Goal: Task Accomplishment & Management: Use online tool/utility

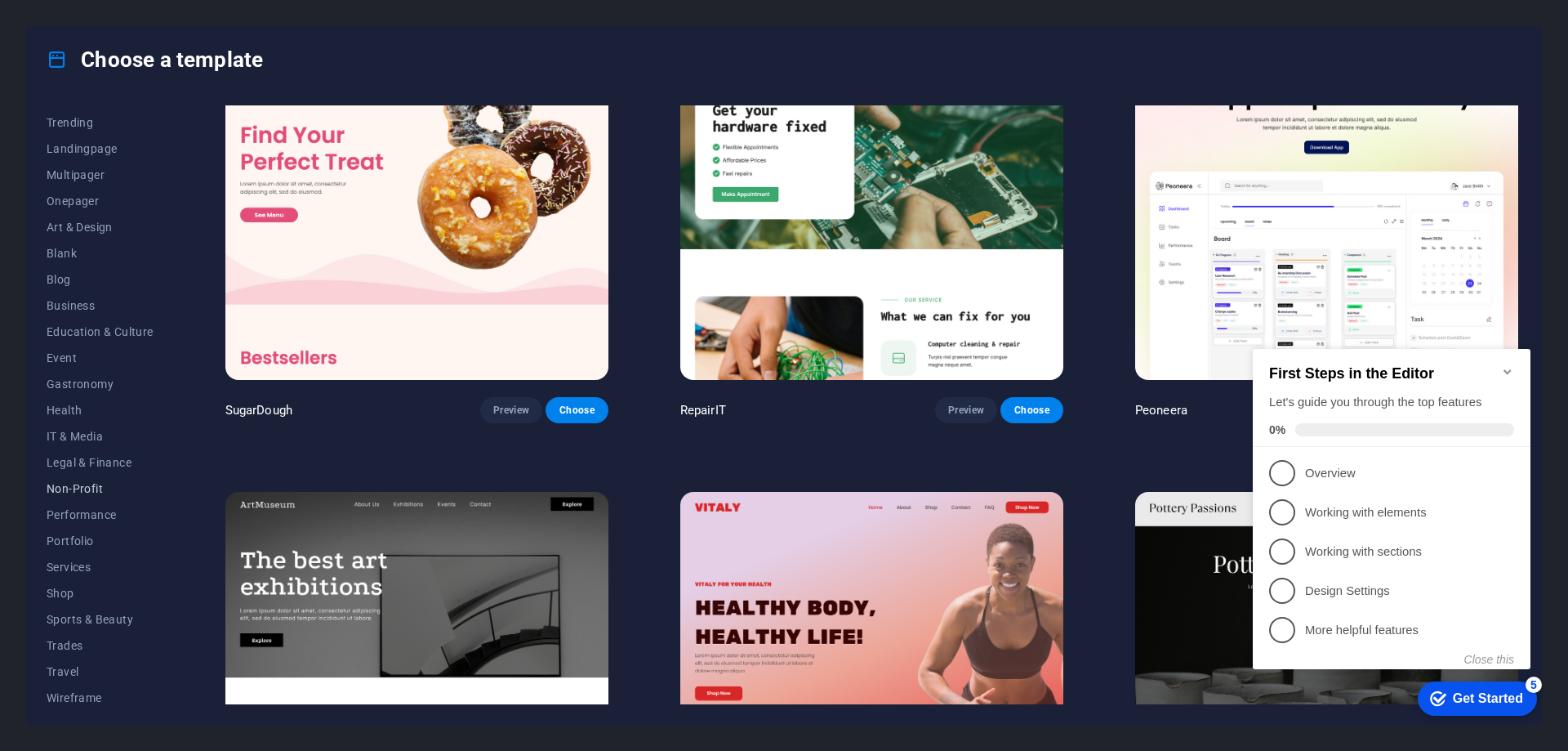
scroll to position [75, 0]
click at [83, 573] on button "Services" at bounding box center [100, 566] width 107 height 26
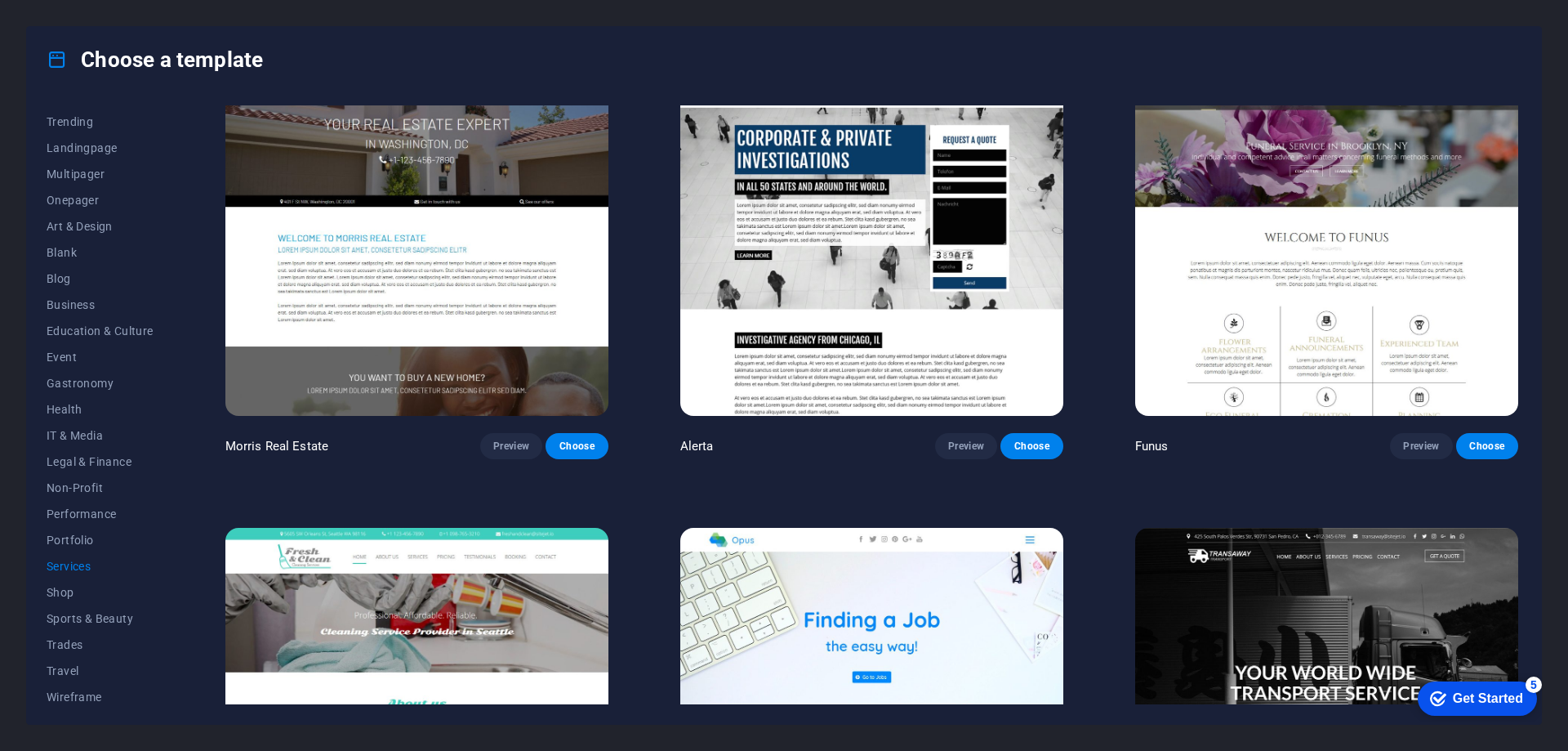
scroll to position [1846, 0]
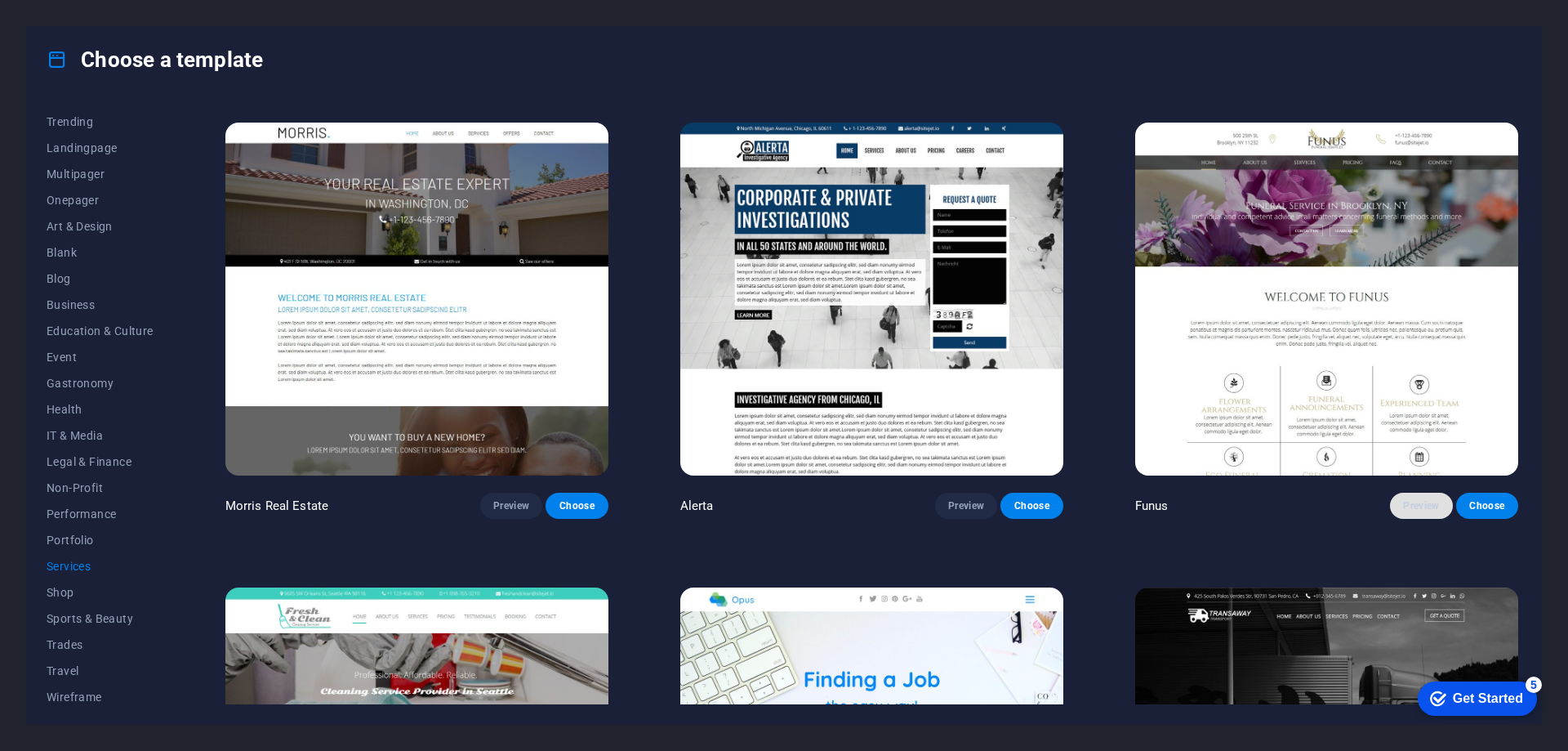
click at [1399, 493] on button "Preview" at bounding box center [1421, 506] width 62 height 26
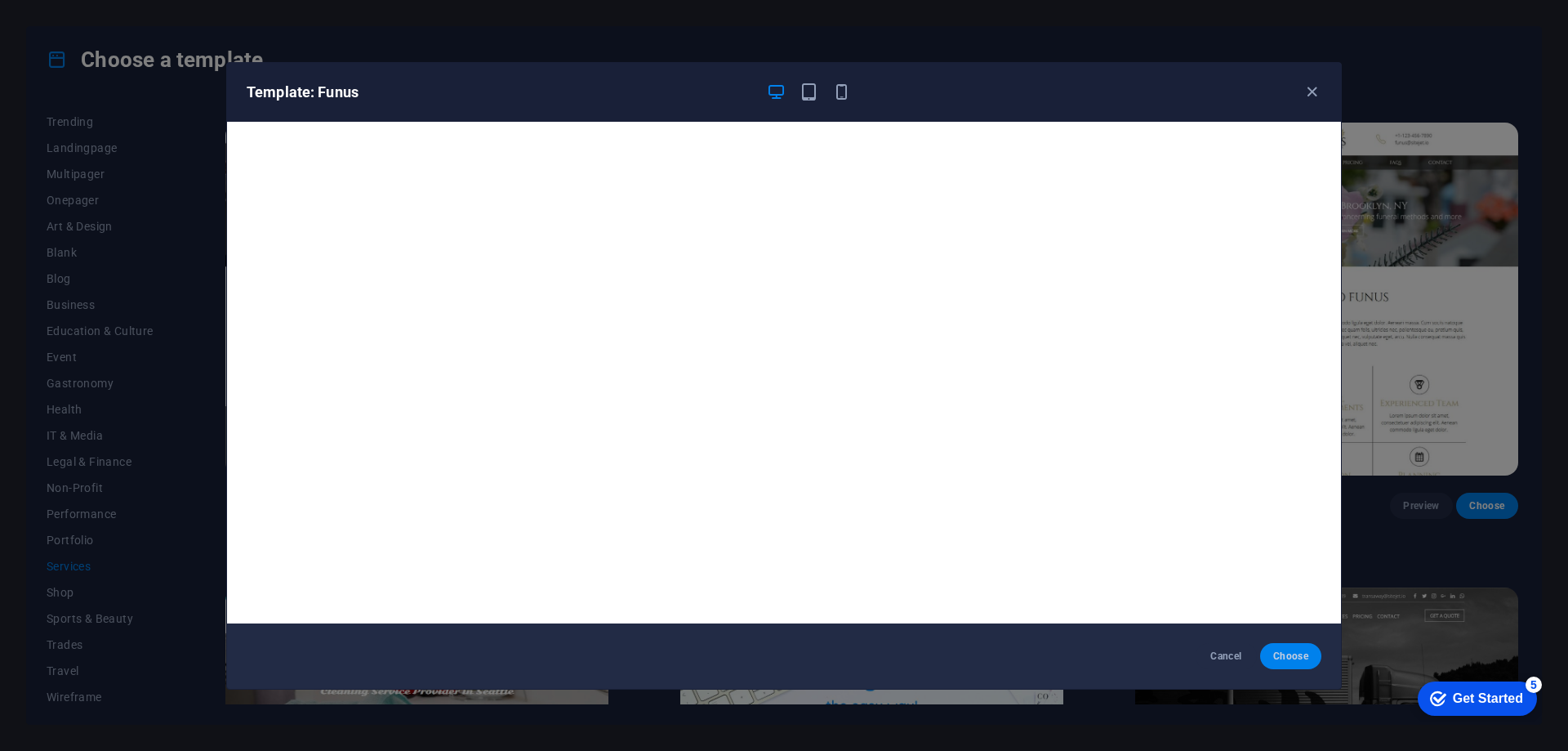
click at [1280, 650] on span "Choose" at bounding box center [1290, 656] width 35 height 13
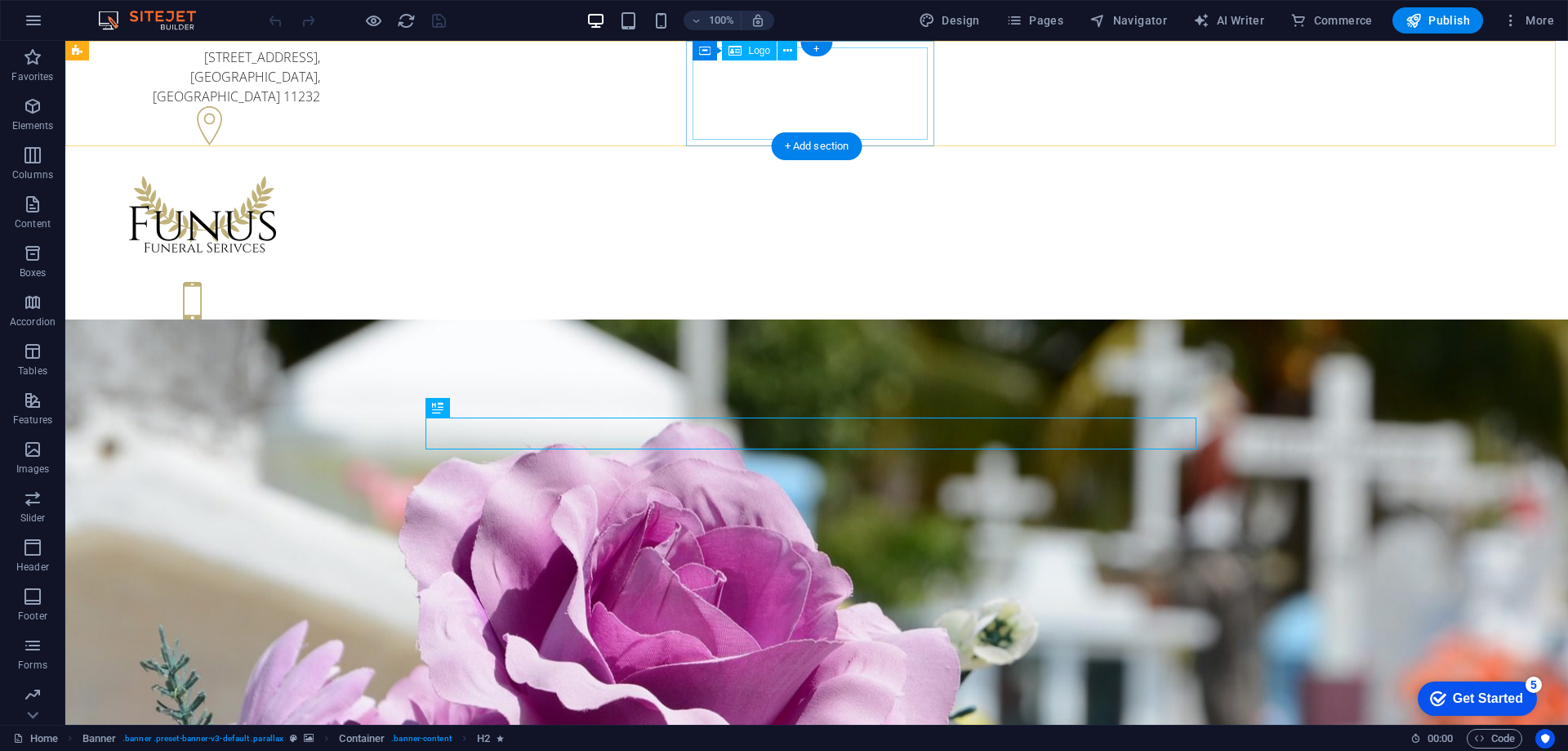
click at [320, 170] on div at bounding box center [203, 216] width 235 height 92
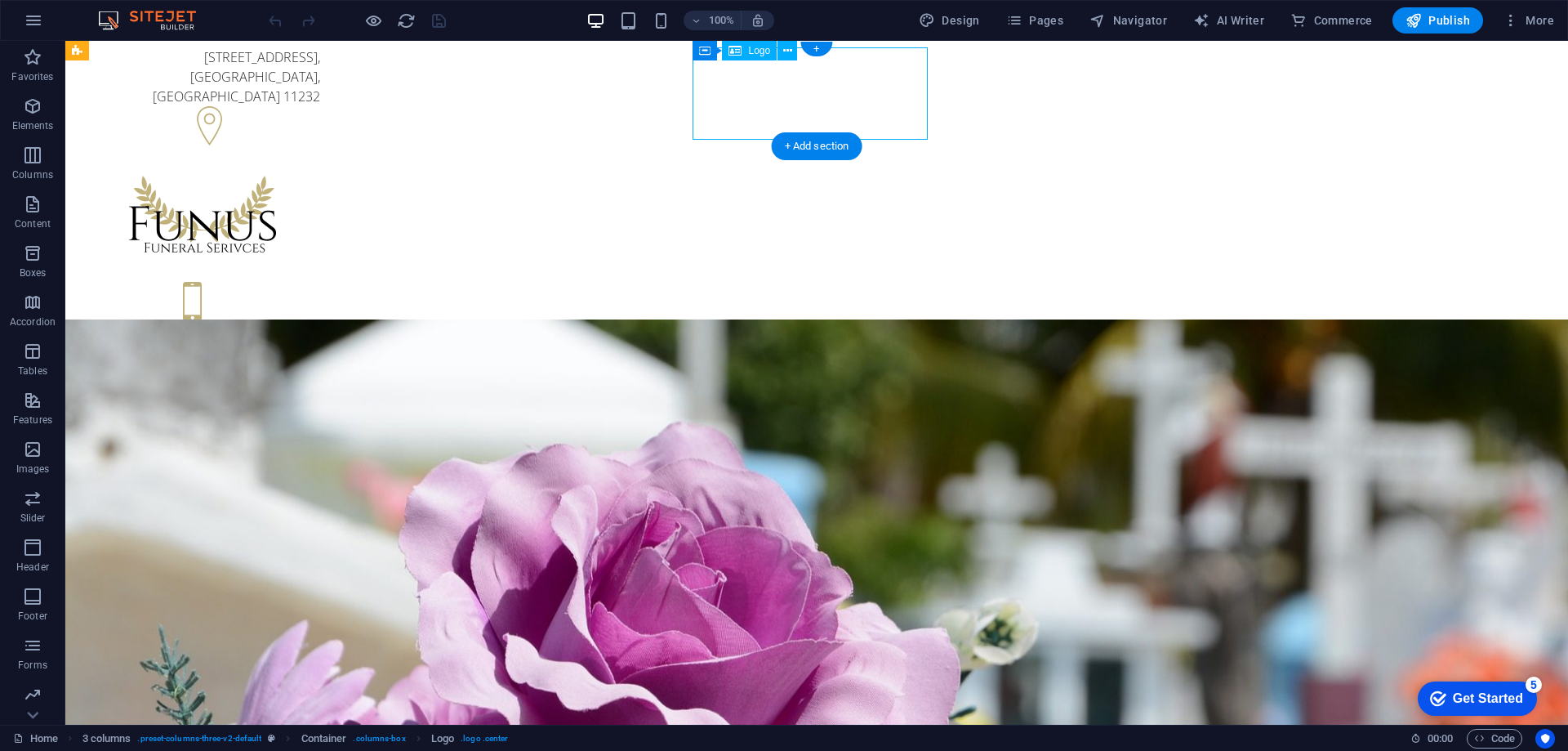
click at [320, 170] on div at bounding box center [203, 216] width 235 height 92
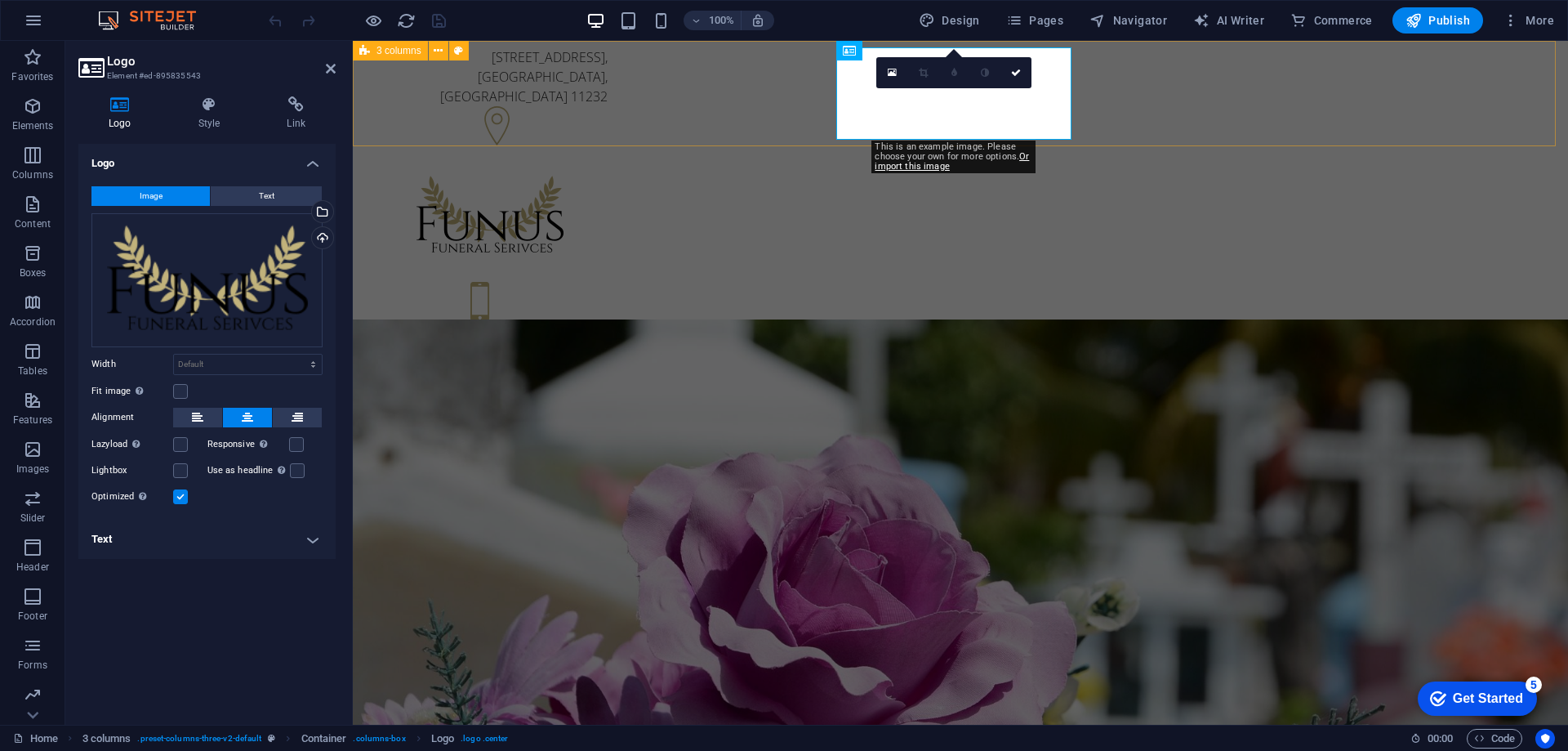
click at [1439, 124] on div "[STREET_ADDRESS] +1-123-456-7890 +1-123-456-7890" at bounding box center [960, 206] width 1215 height 331
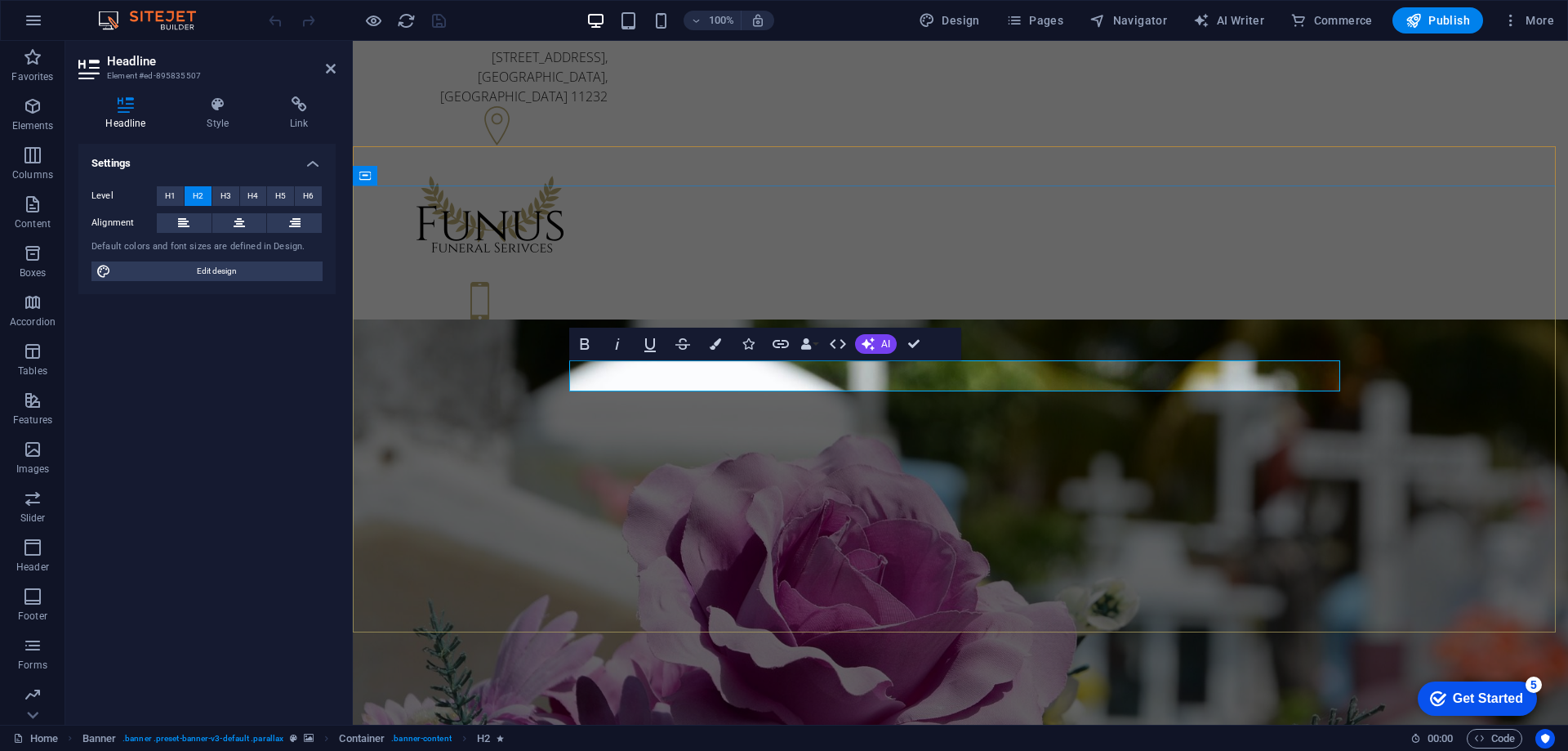
drag, startPoint x: 729, startPoint y: 370, endPoint x: 943, endPoint y: 377, distance: 214.1
drag, startPoint x: 1044, startPoint y: 378, endPoint x: 1168, endPoint y: 382, distance: 124.1
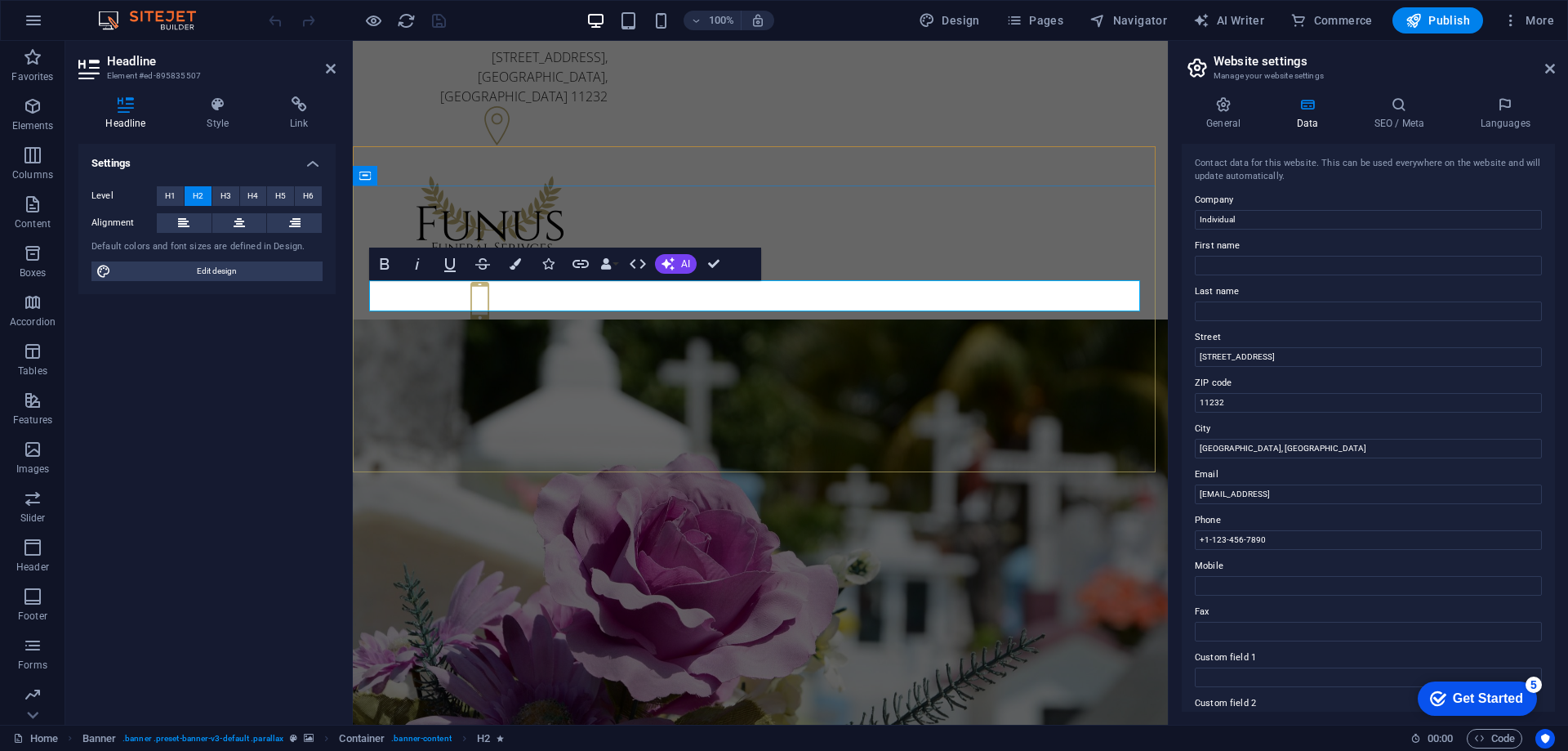
drag, startPoint x: 975, startPoint y: 293, endPoint x: 846, endPoint y: 298, distance: 129.1
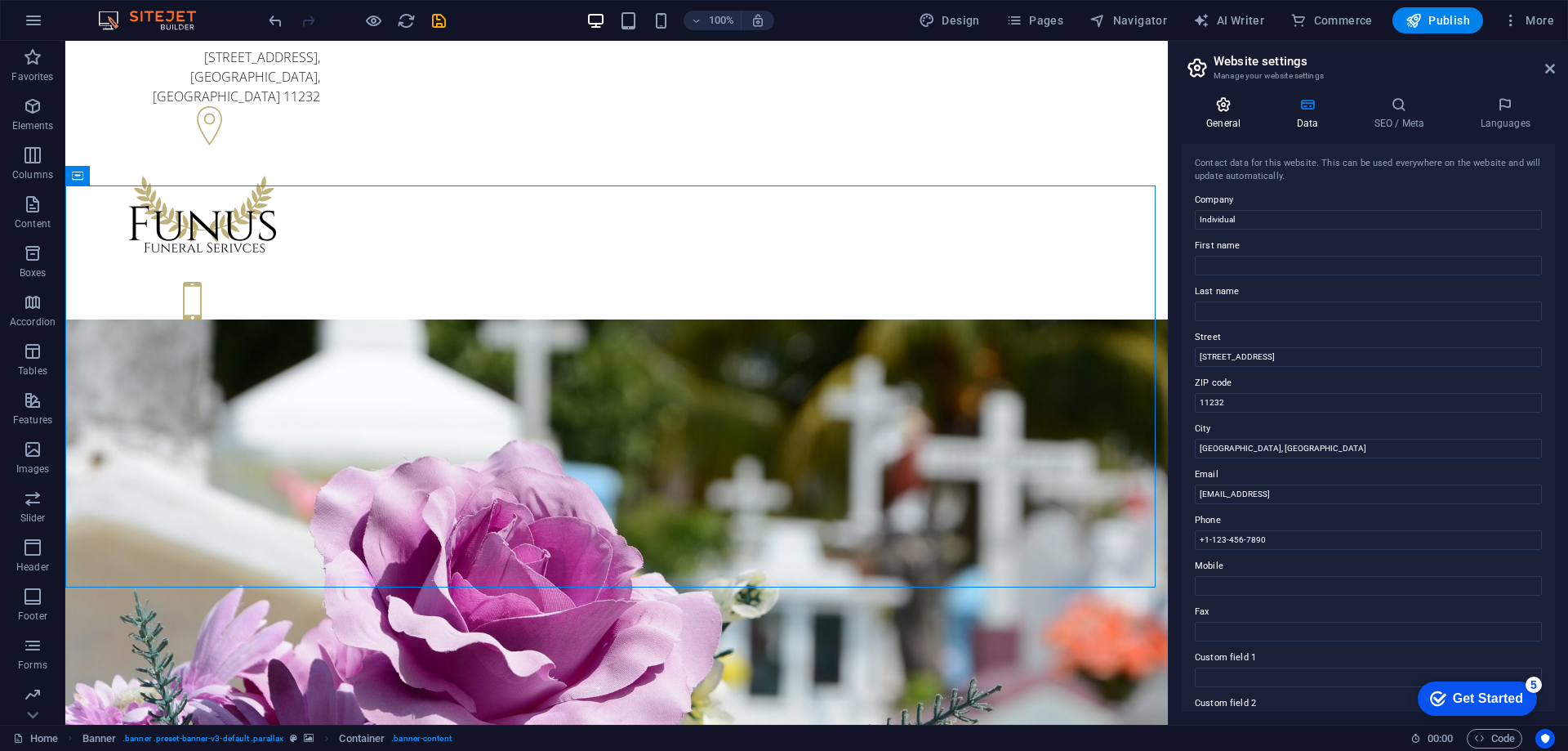
click at [1219, 110] on icon at bounding box center [1223, 105] width 83 height 16
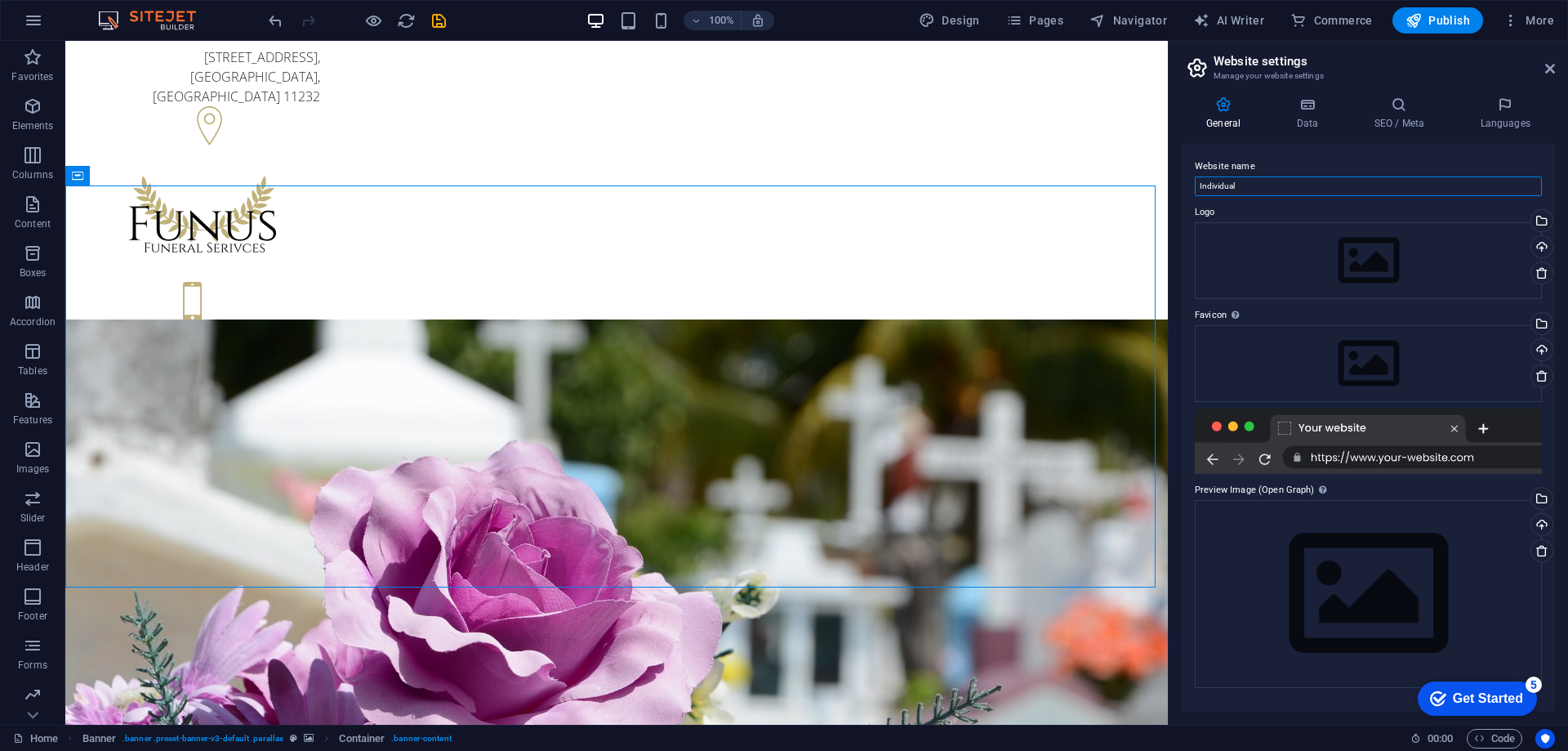
click at [1235, 186] on input "Individual" at bounding box center [1368, 186] width 347 height 20
drag, startPoint x: 1247, startPoint y: 187, endPoint x: 1195, endPoint y: 190, distance: 52.1
click at [1195, 190] on input "Individual" at bounding box center [1368, 186] width 347 height 20
type input "EcoInnovate Solutions"
click at [1383, 458] on div at bounding box center [1368, 441] width 347 height 65
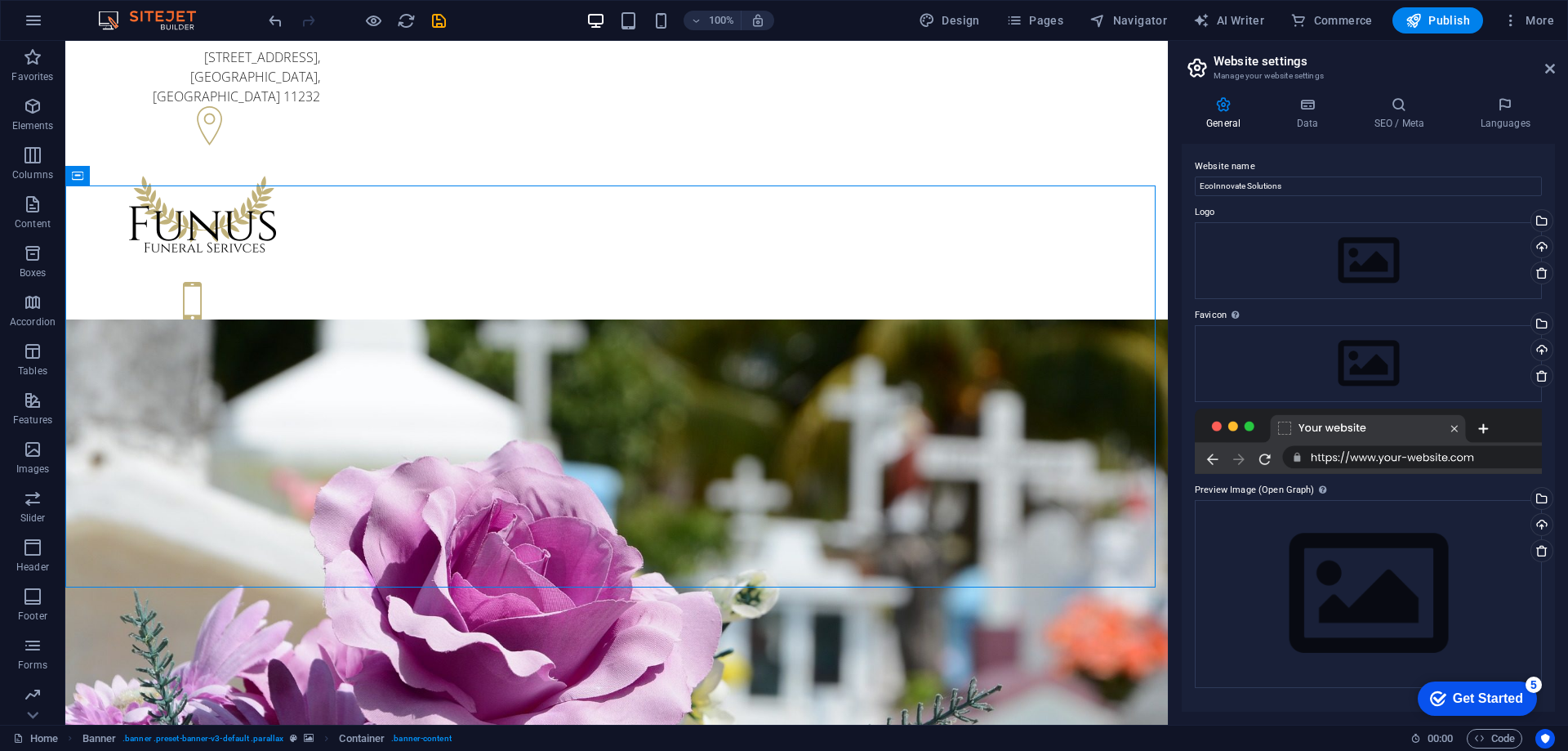
click at [1389, 459] on div at bounding box center [1368, 441] width 347 height 65
click at [1283, 431] on div at bounding box center [1368, 441] width 347 height 65
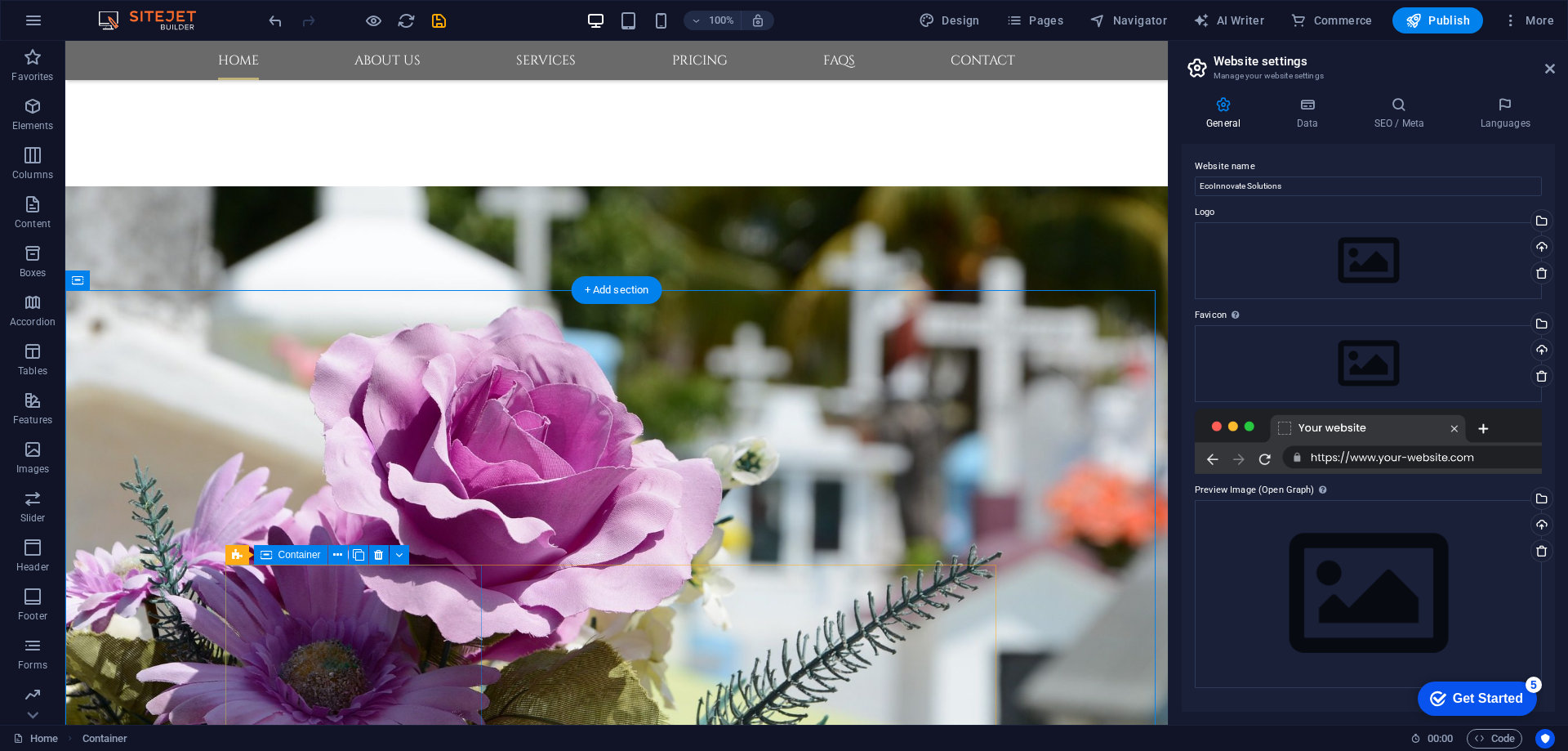
scroll to position [409, 0]
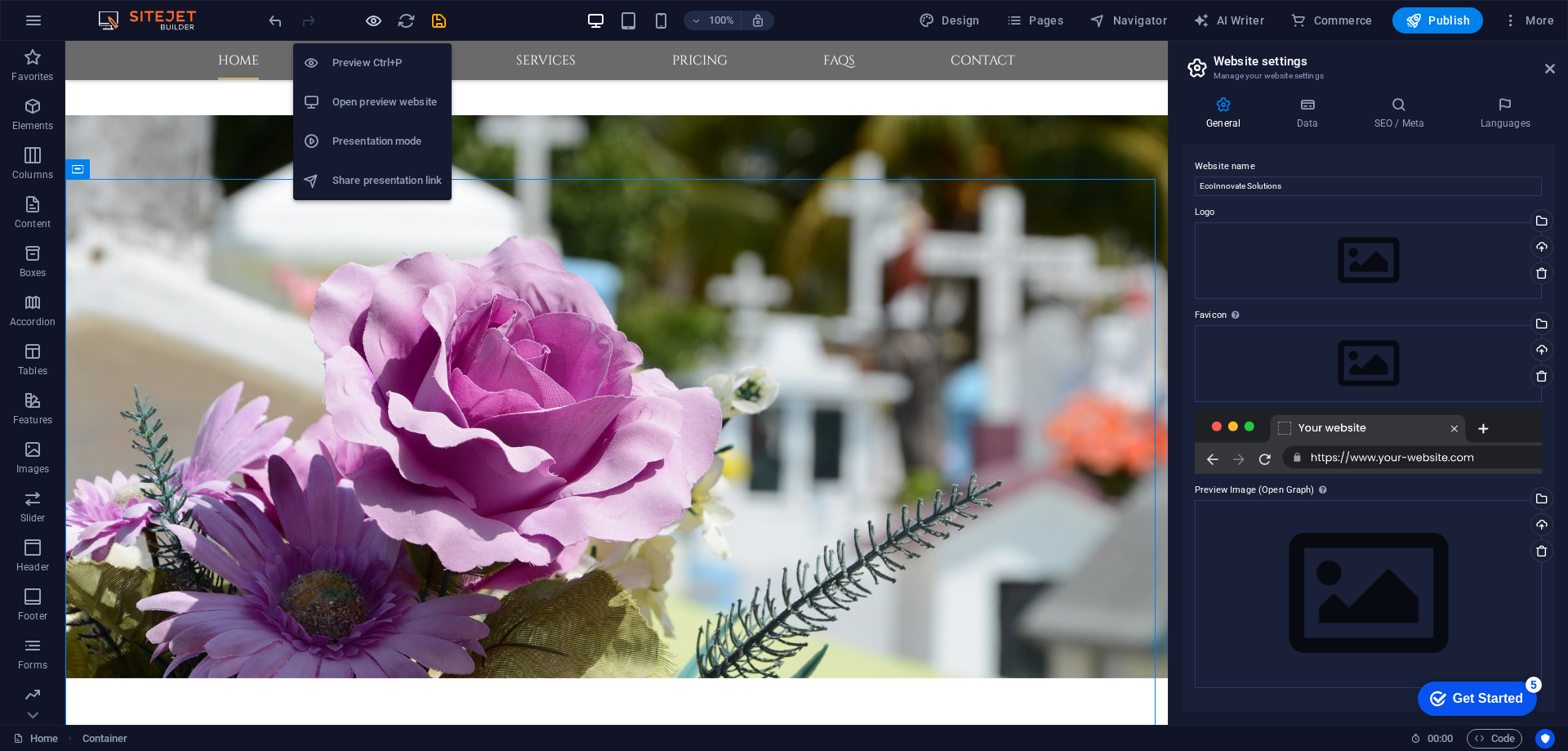
click at [370, 20] on icon "button" at bounding box center [373, 20] width 19 height 19
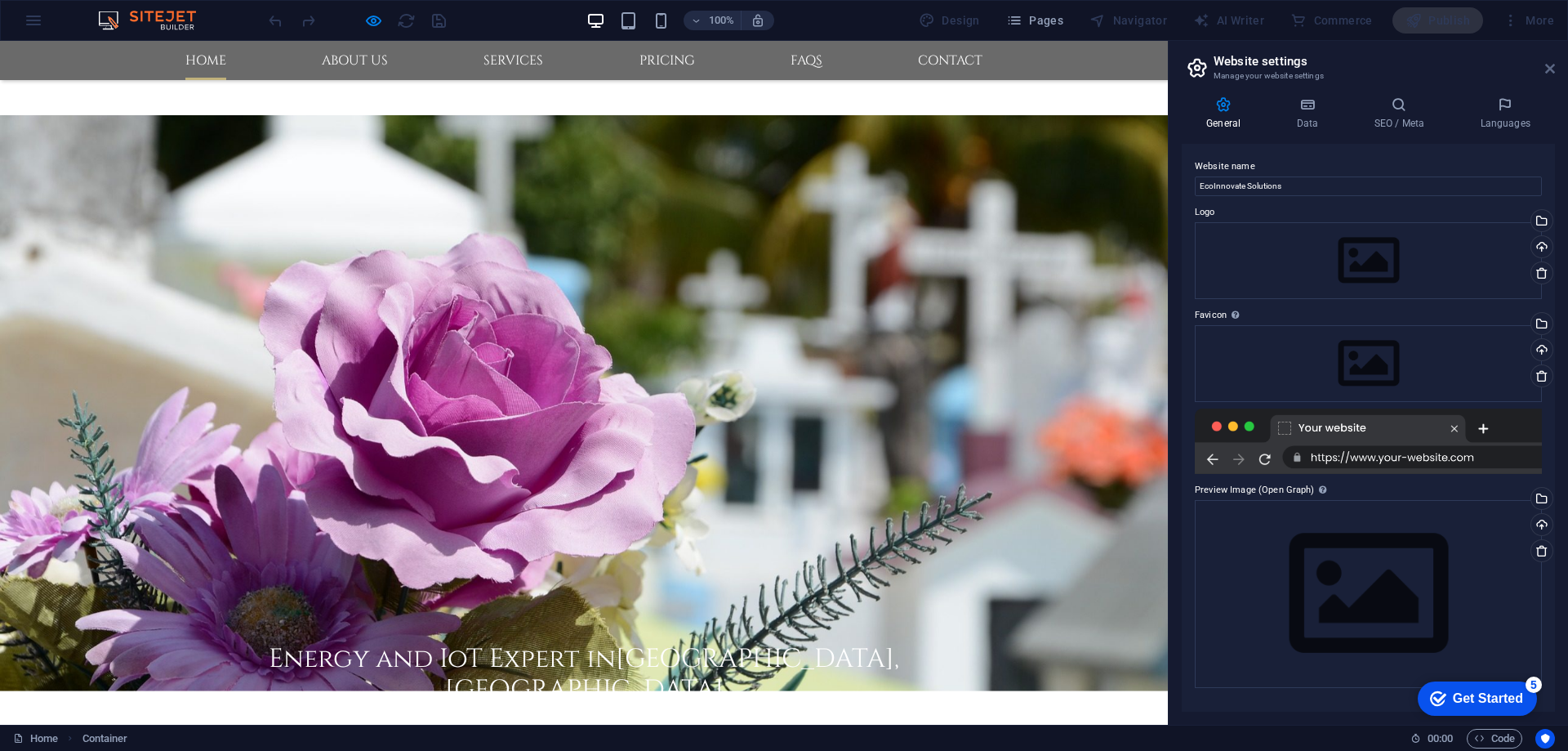
click at [1549, 68] on icon at bounding box center [1550, 69] width 10 height 13
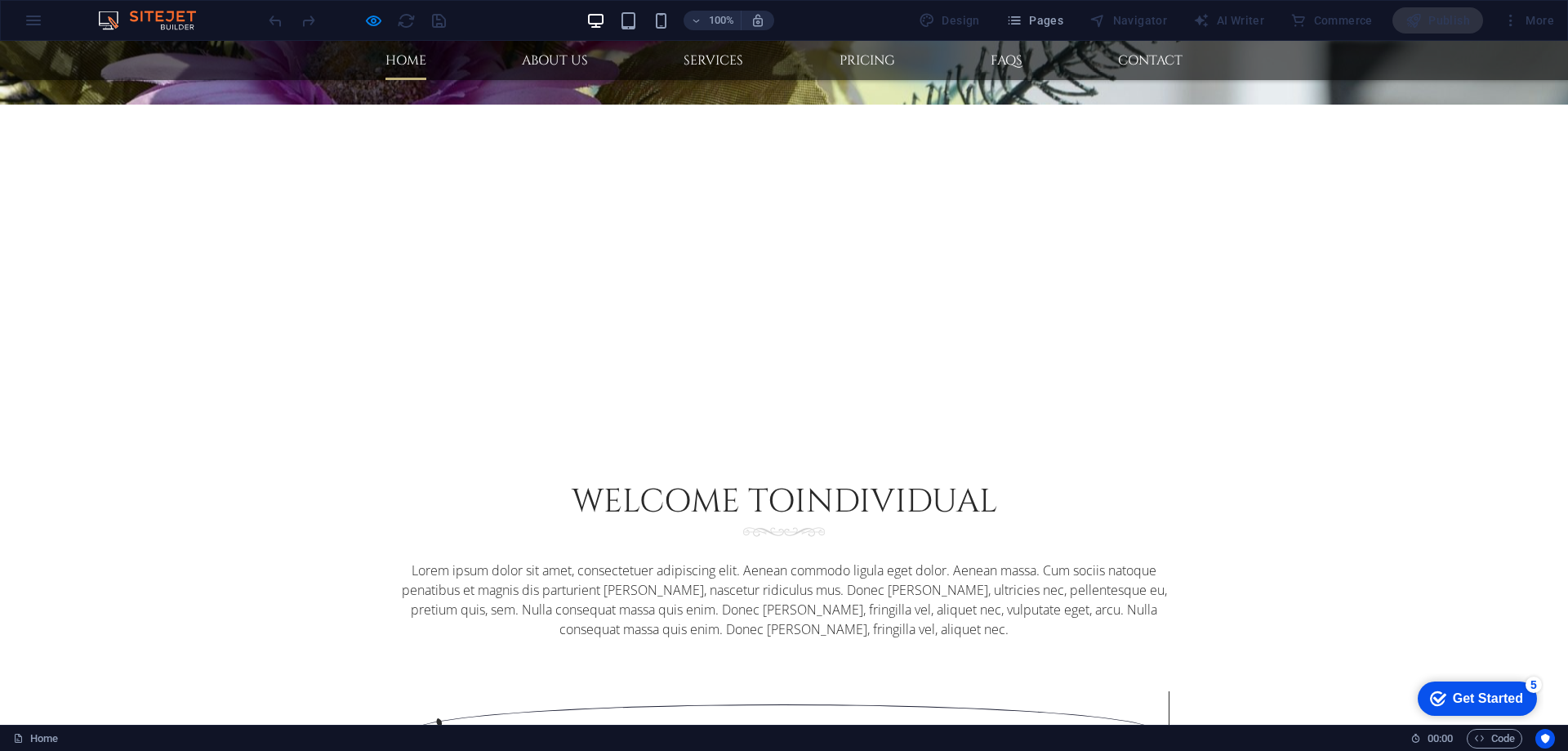
scroll to position [0, 0]
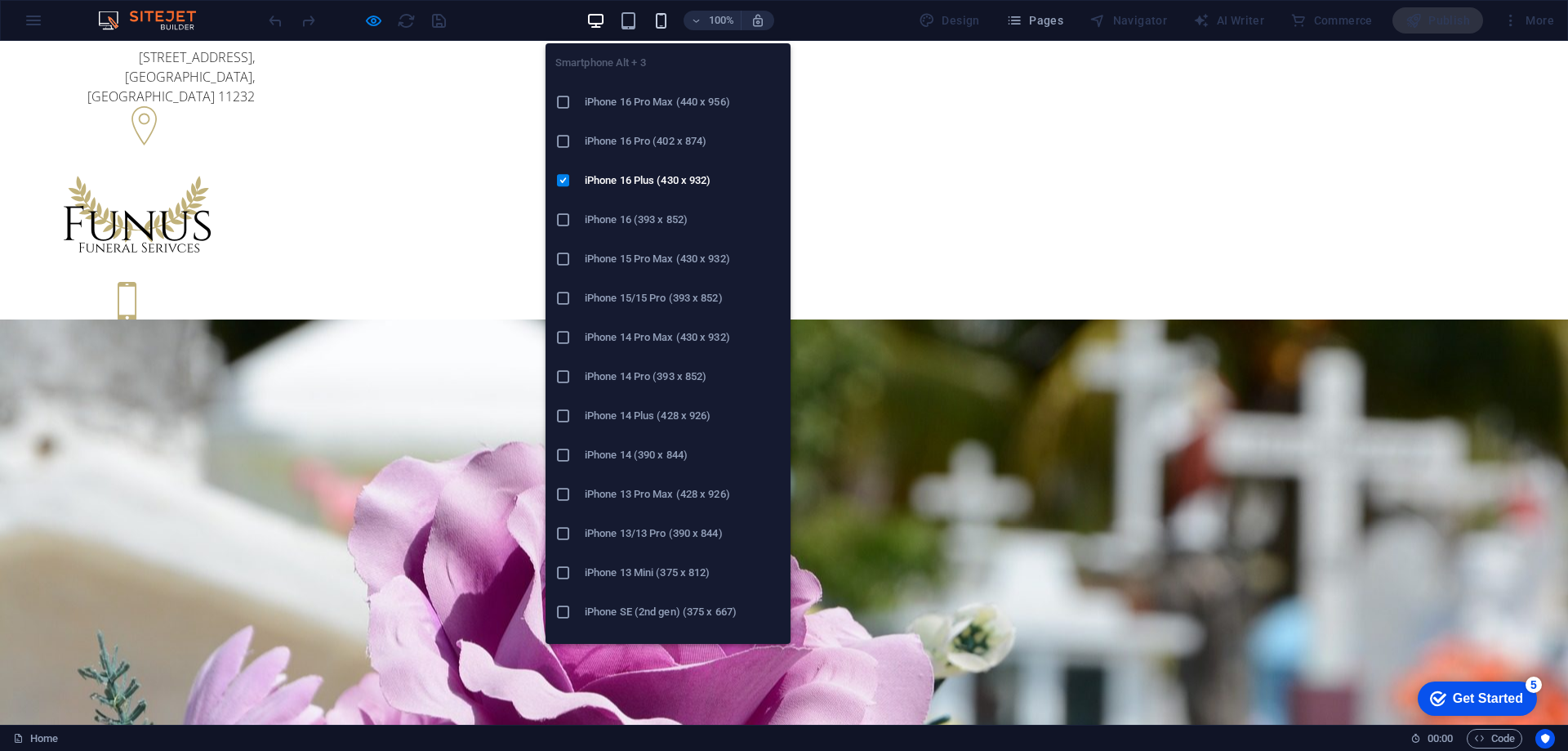
click at [659, 19] on icon "button" at bounding box center [661, 20] width 19 height 19
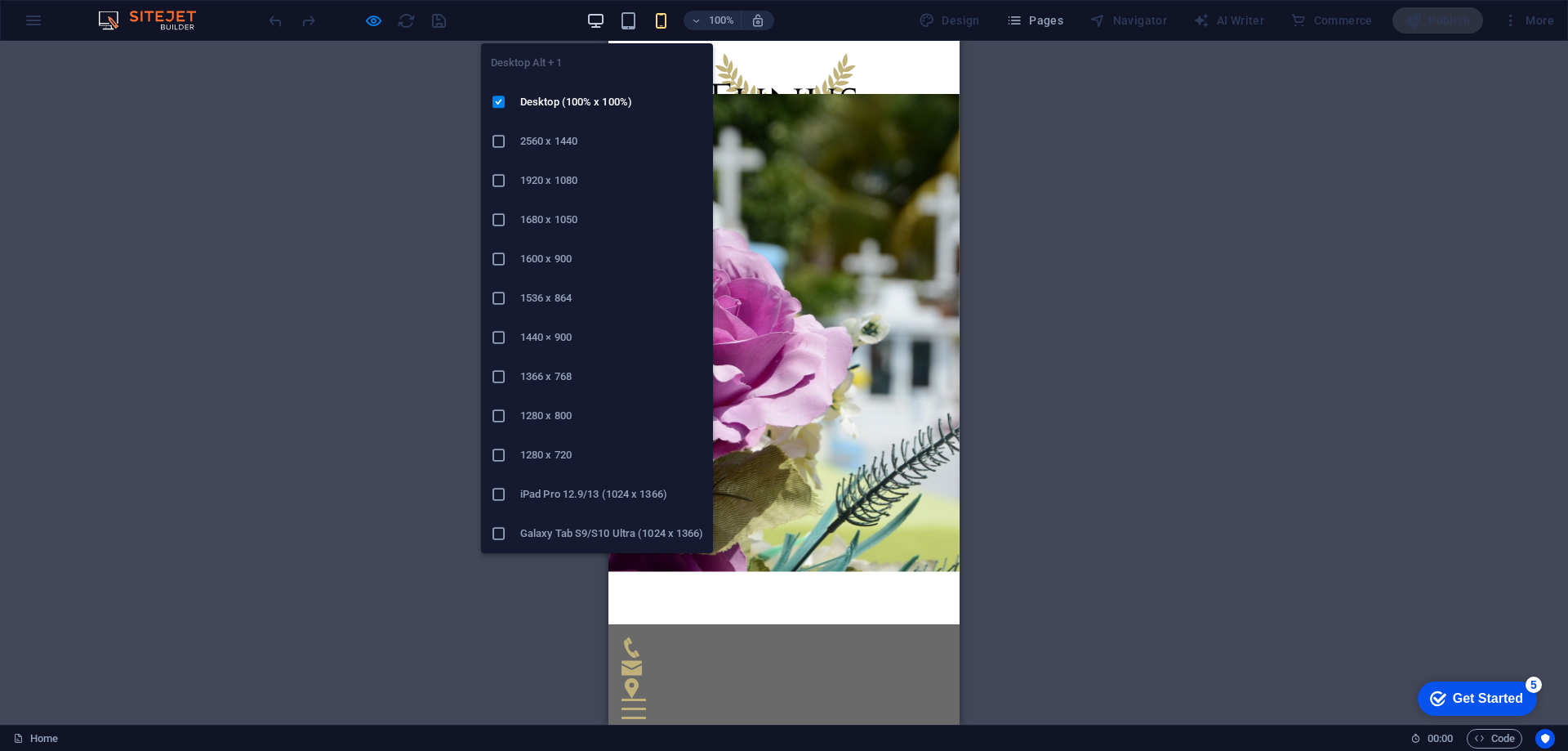
click at [596, 20] on icon "button" at bounding box center [596, 20] width 19 height 19
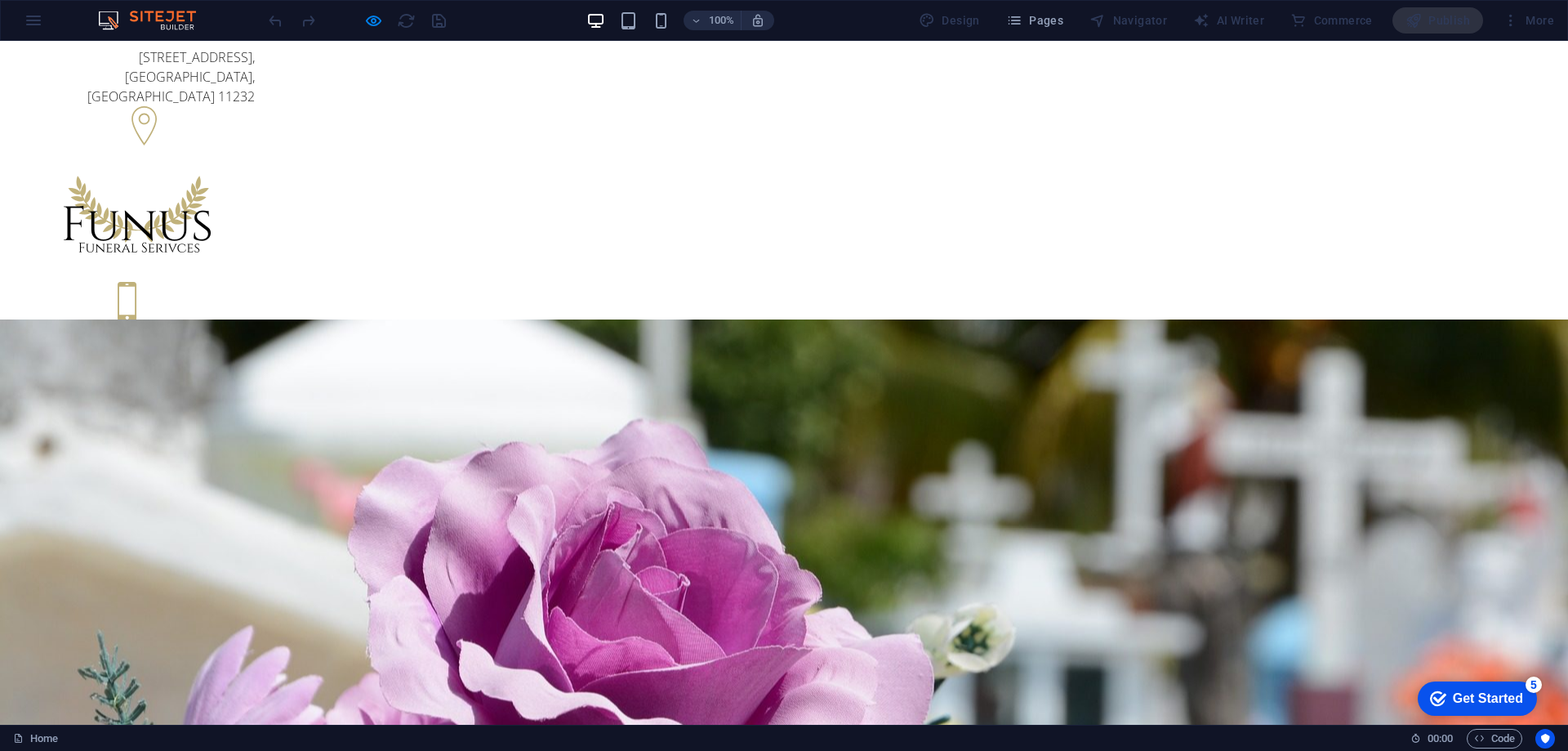
drag, startPoint x: 1560, startPoint y: 312, endPoint x: 1548, endPoint y: 41, distance: 271.3
